Goal: Task Accomplishment & Management: Manage account settings

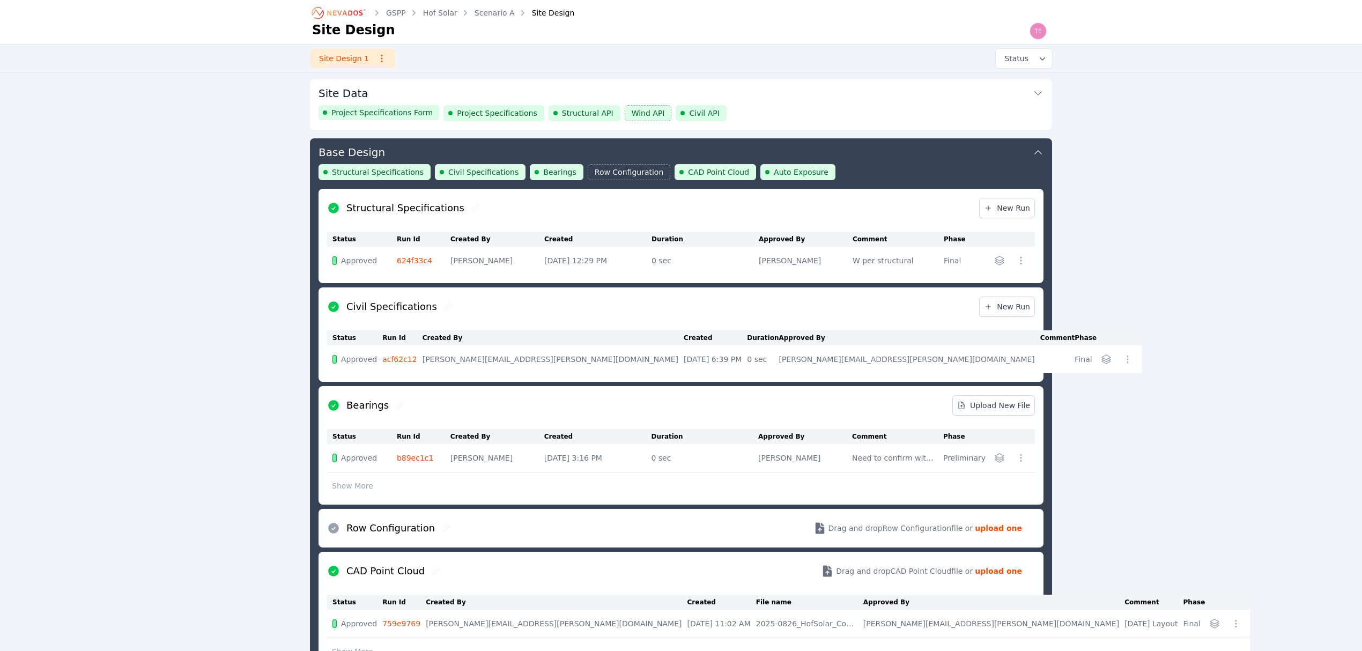
scroll to position [58, 0]
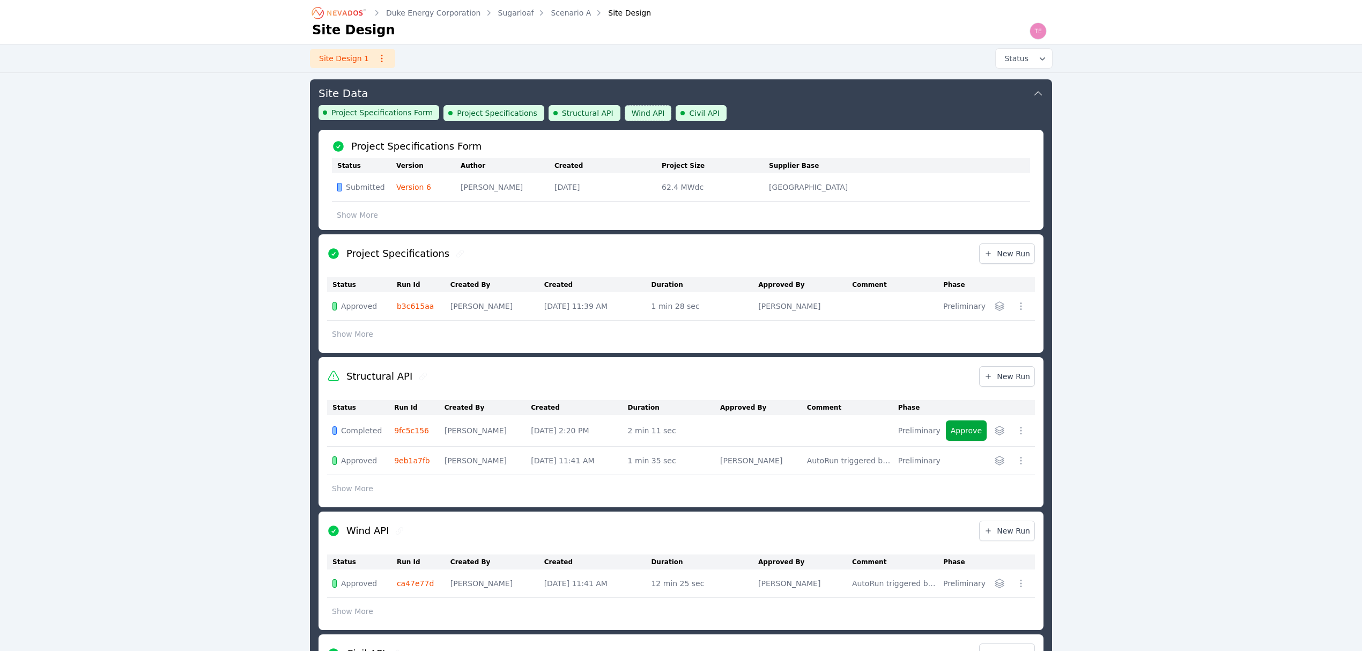
click at [792, 91] on button "Site Data" at bounding box center [680, 92] width 725 height 26
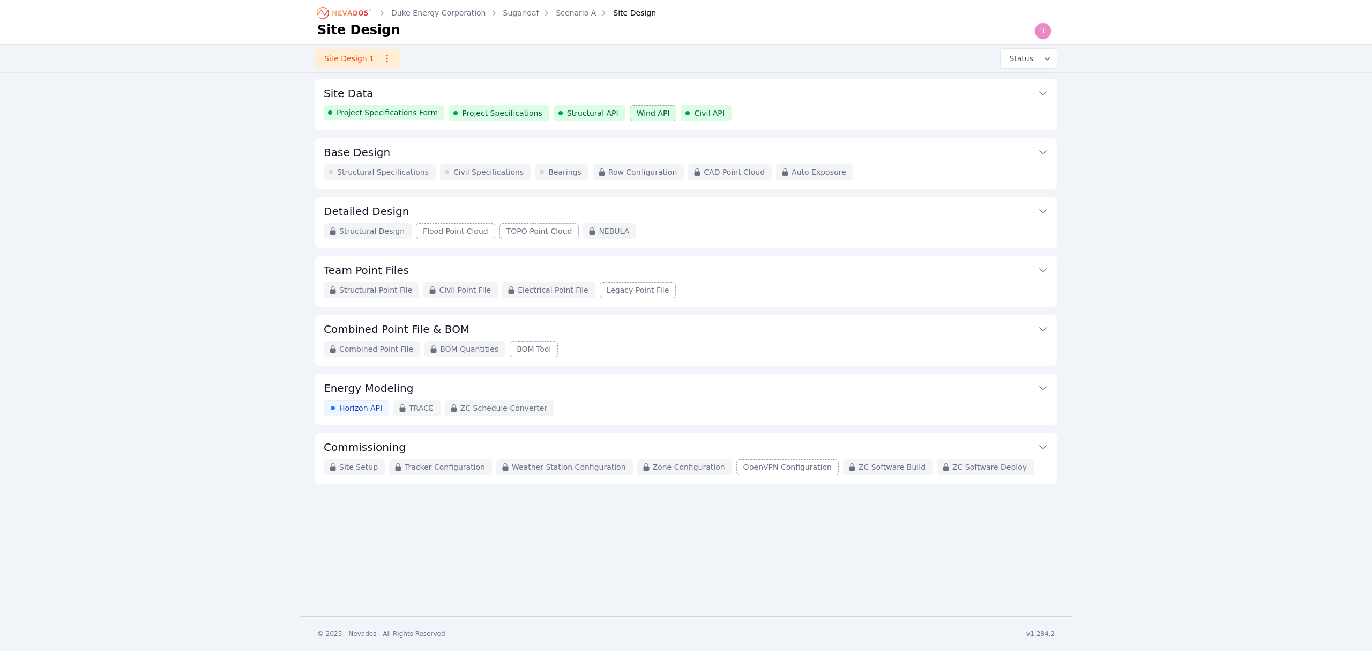
click at [777, 95] on button "Site Data" at bounding box center [686, 92] width 725 height 26
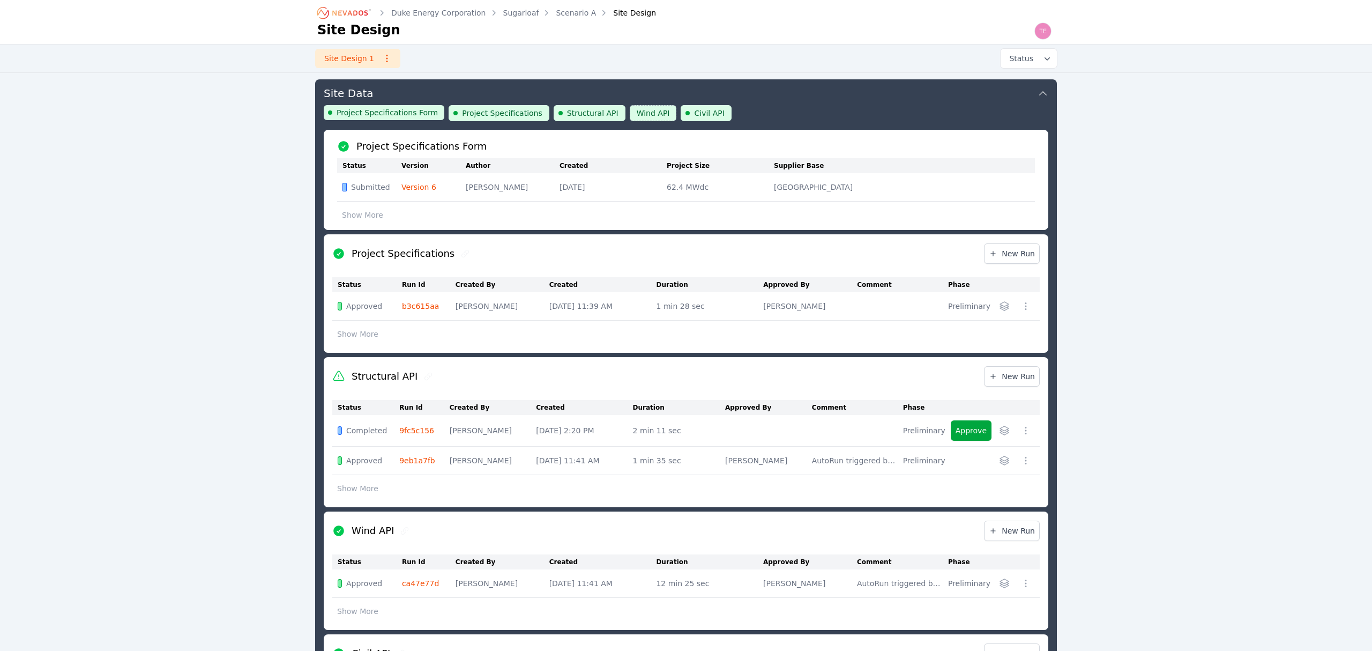
click at [1021, 431] on icon "button" at bounding box center [1026, 430] width 11 height 11
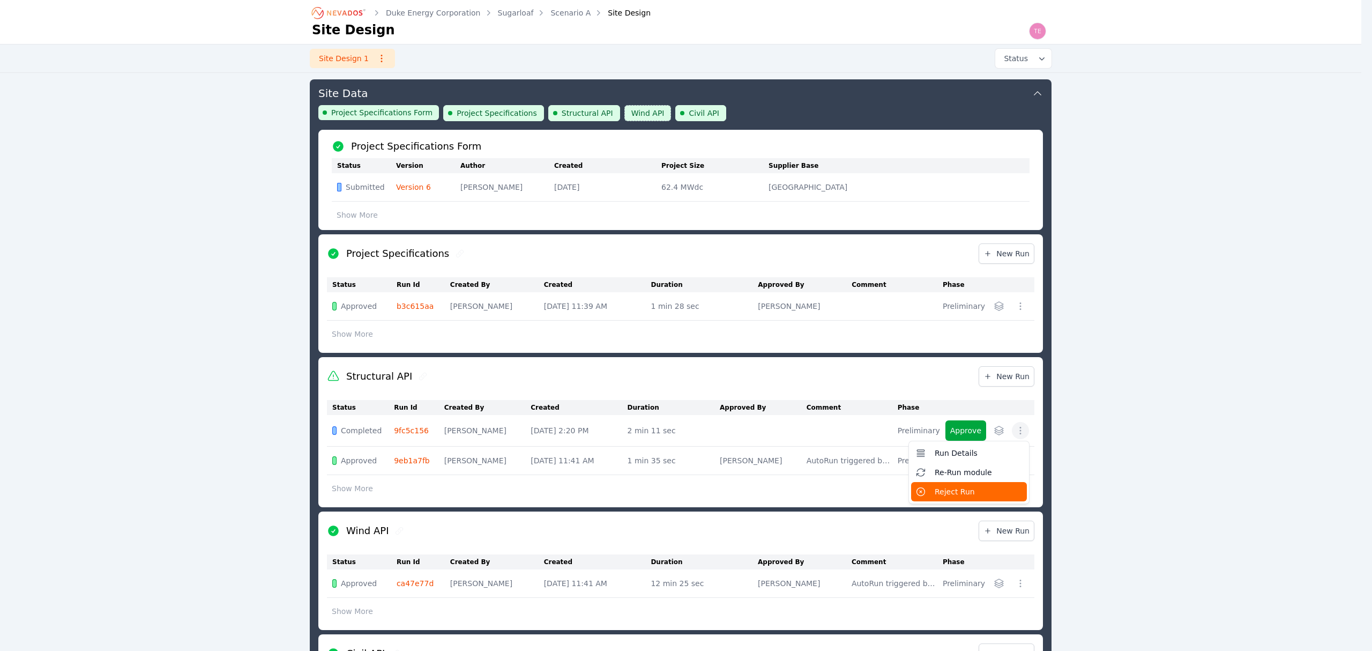
click at [961, 491] on span "Reject Run" at bounding box center [955, 491] width 40 height 11
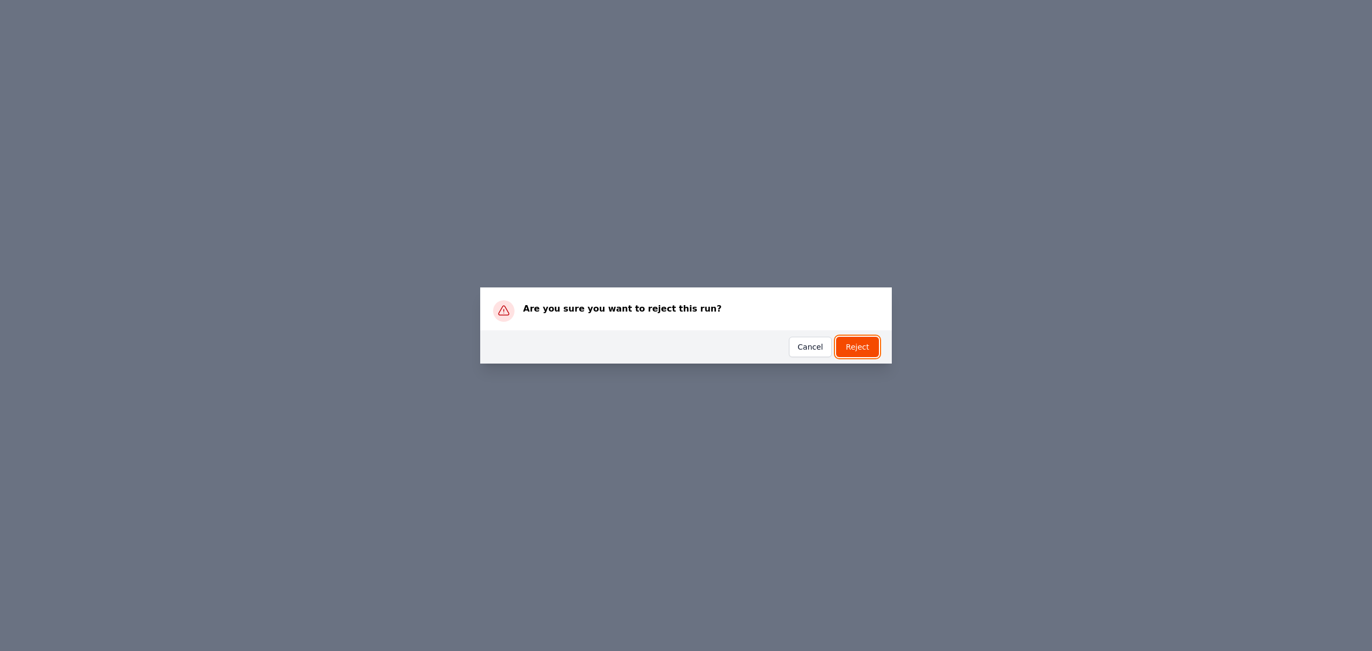
click at [867, 344] on button "Reject" at bounding box center [857, 347] width 43 height 20
